Goal: Transaction & Acquisition: Purchase product/service

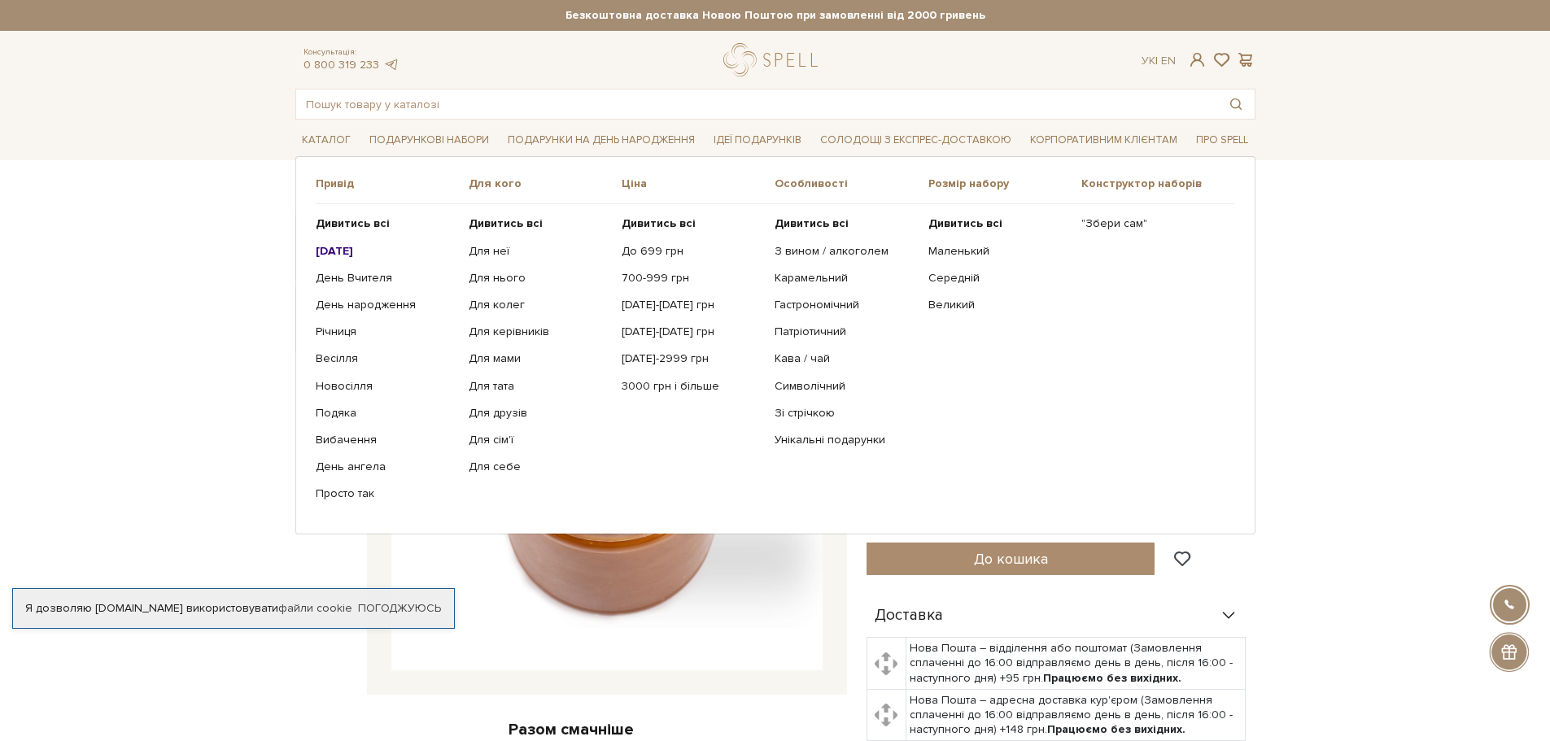
click at [336, 249] on b "[DATE]" at bounding box center [334, 251] width 37 height 14
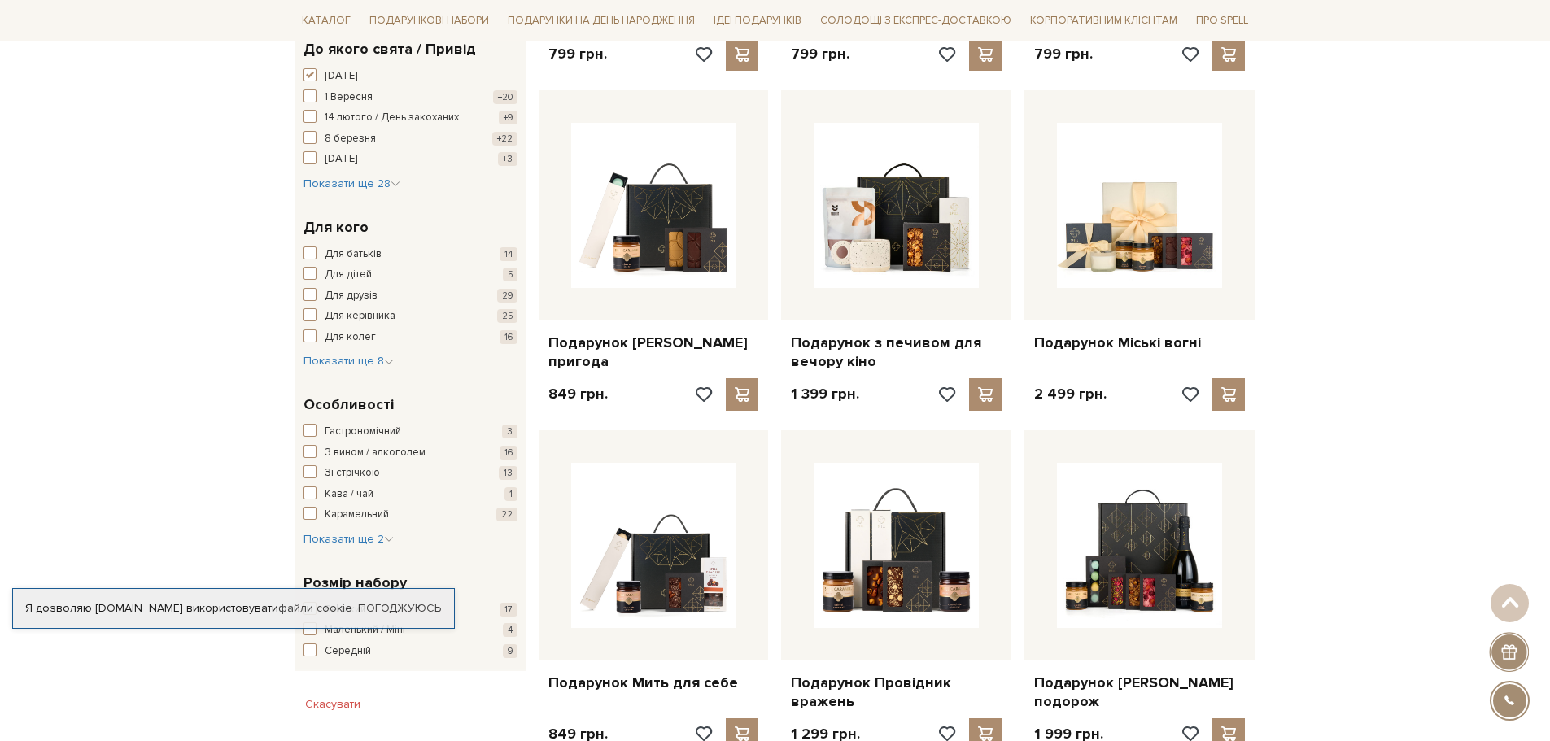
scroll to position [570, 0]
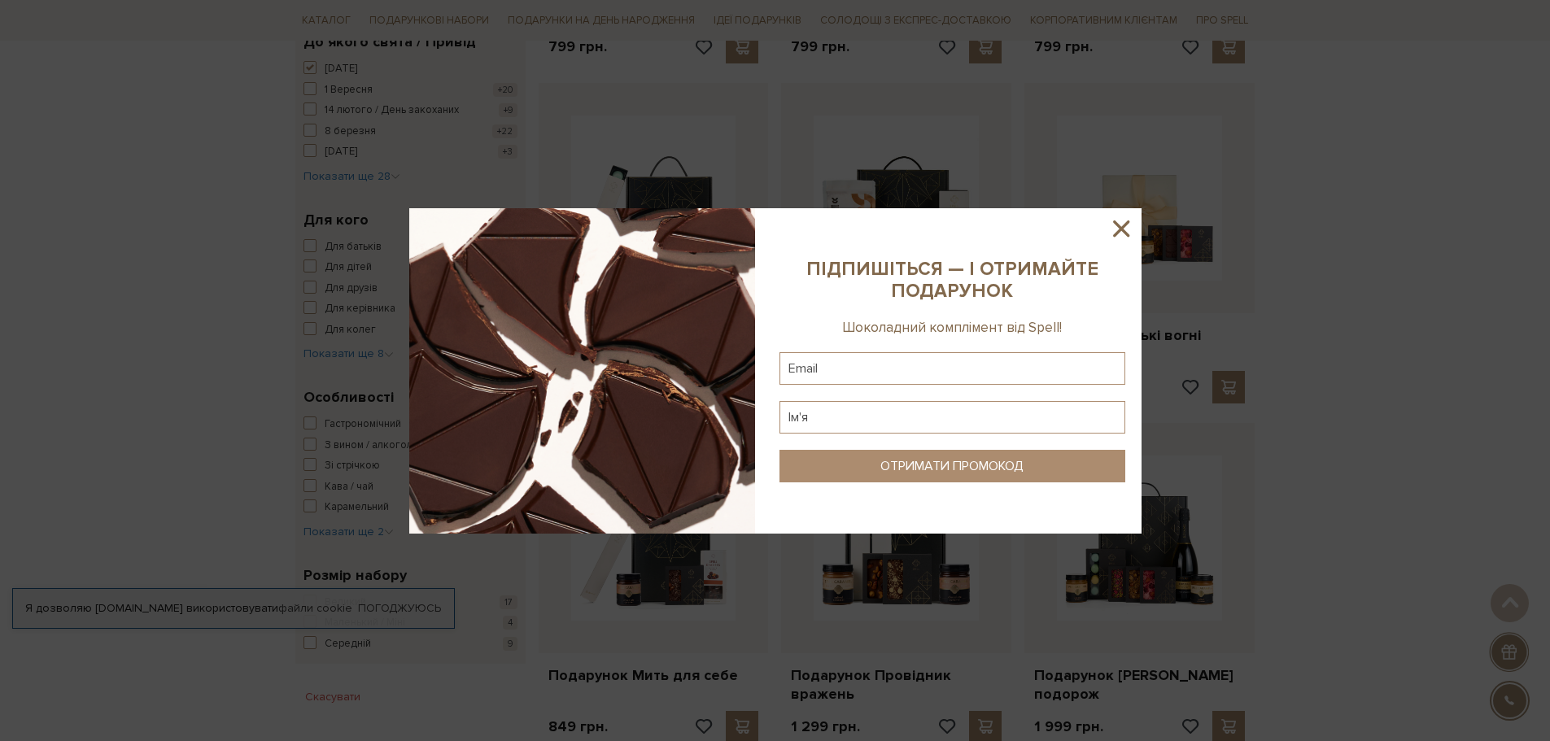
click at [1120, 230] on icon at bounding box center [1121, 229] width 16 height 16
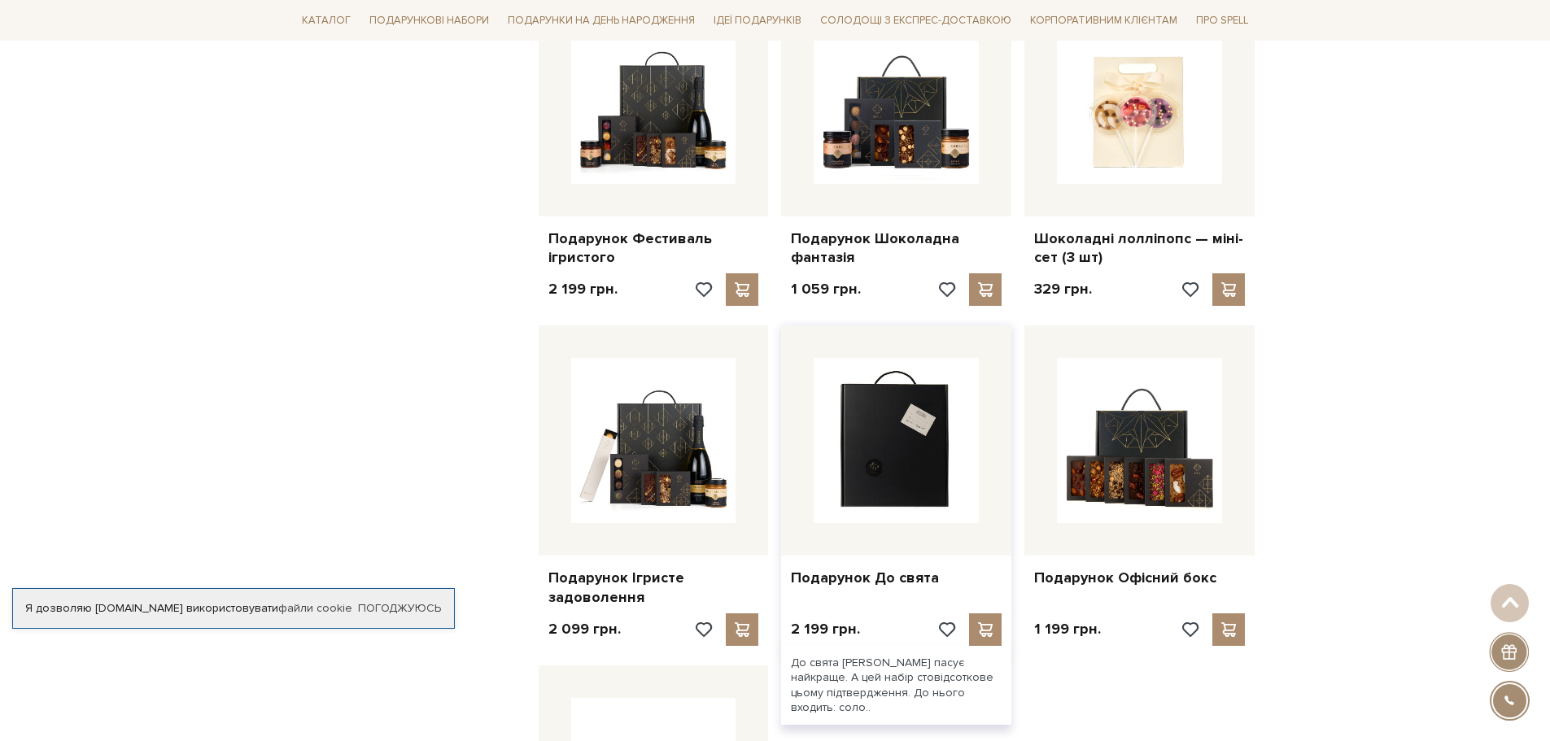
scroll to position [1546, 0]
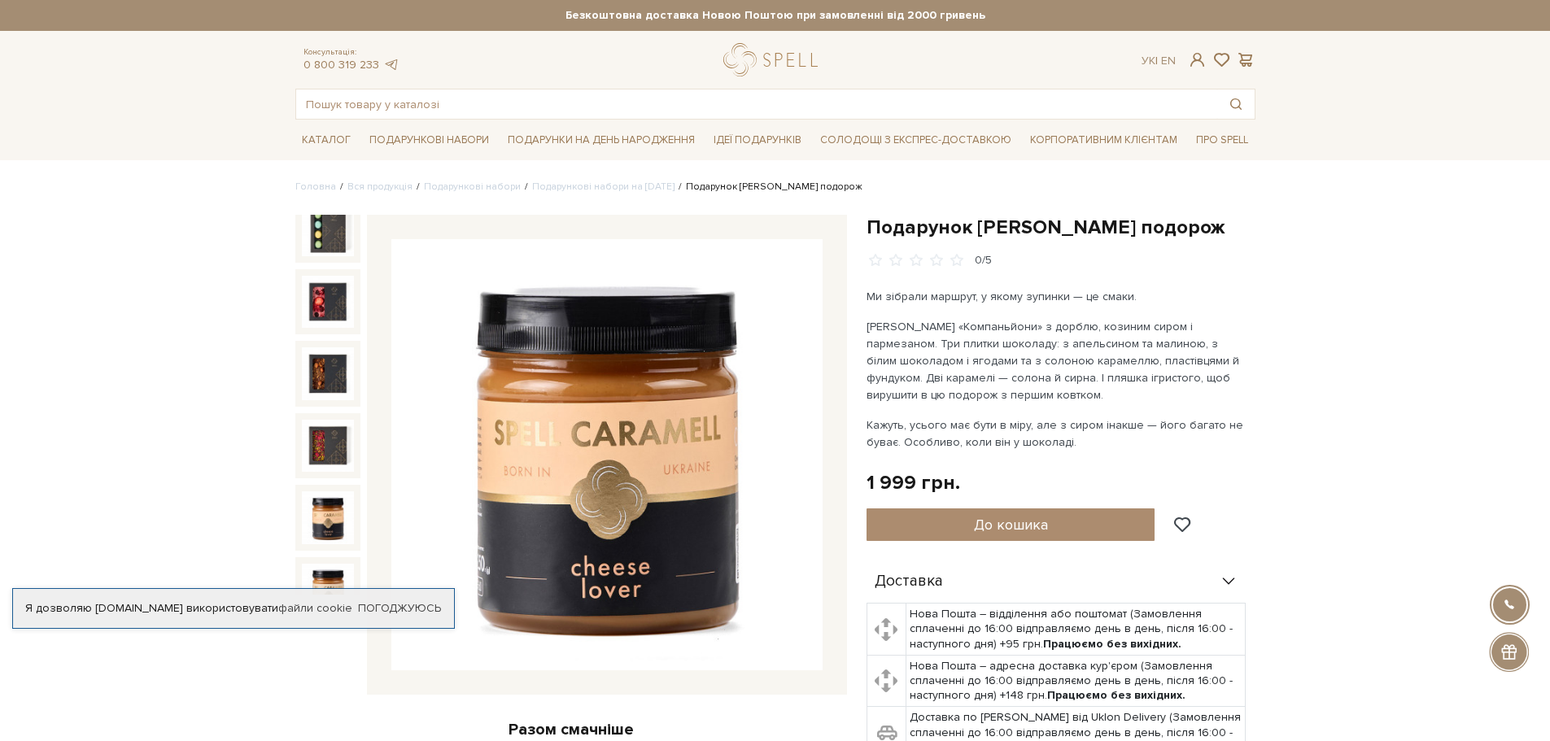
scroll to position [163, 0]
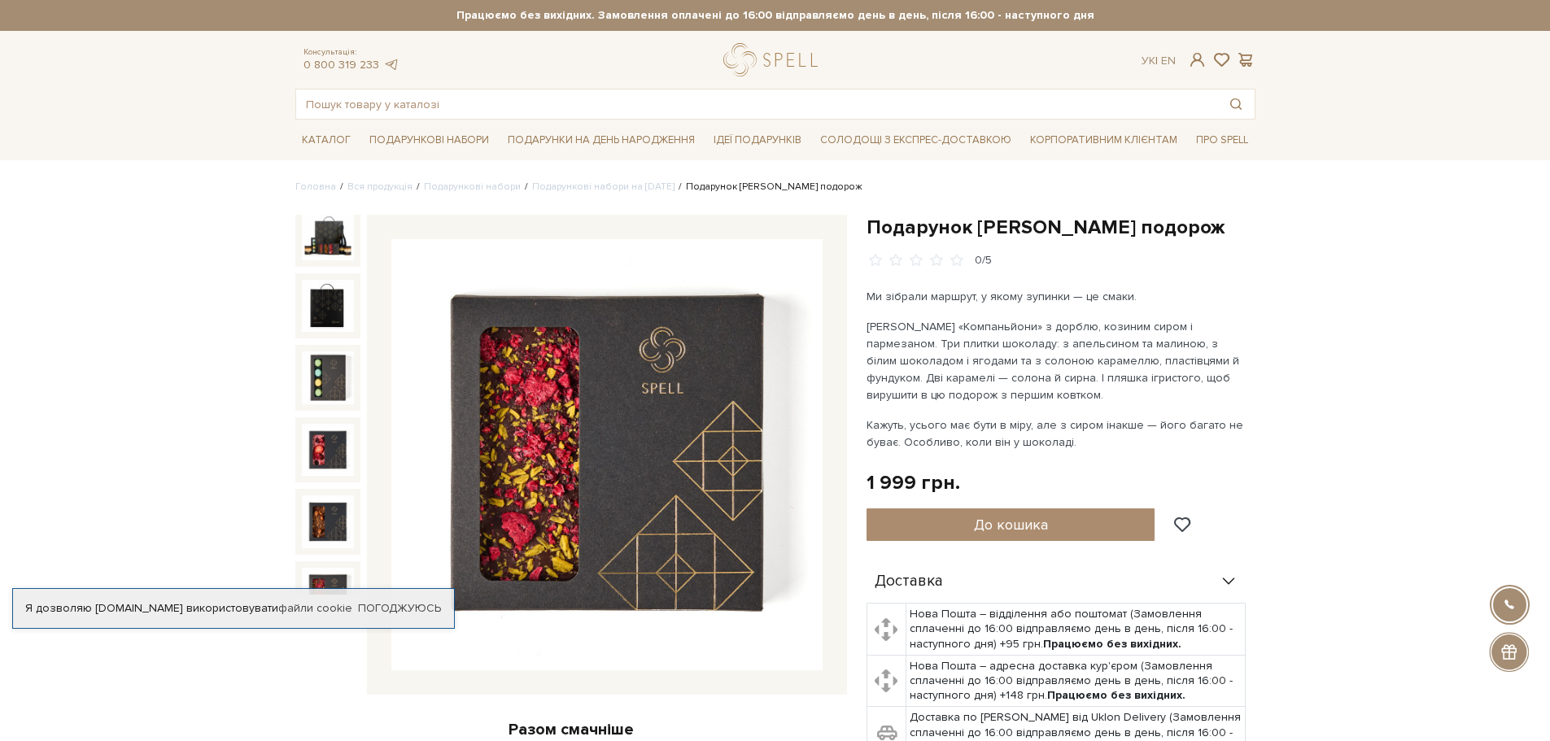
scroll to position [0, 0]
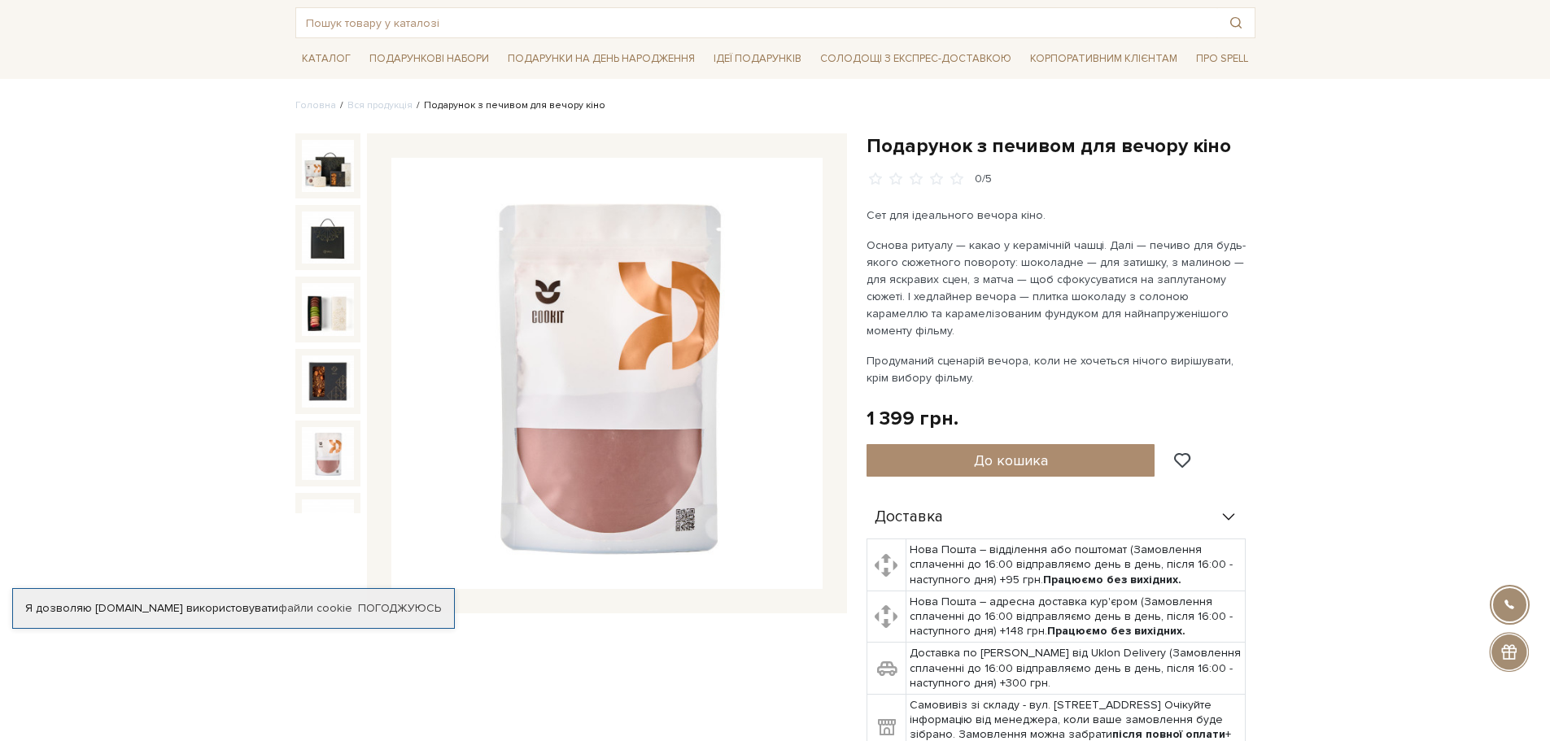
scroll to position [35, 0]
